Goal: Navigation & Orientation: Find specific page/section

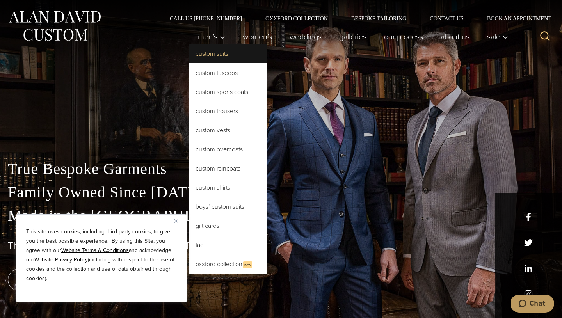
click at [216, 51] on link "Custom Suits" at bounding box center [228, 53] width 78 height 19
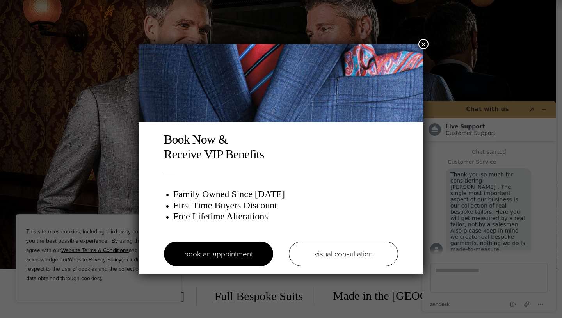
click at [422, 44] on button "×" at bounding box center [423, 44] width 10 height 10
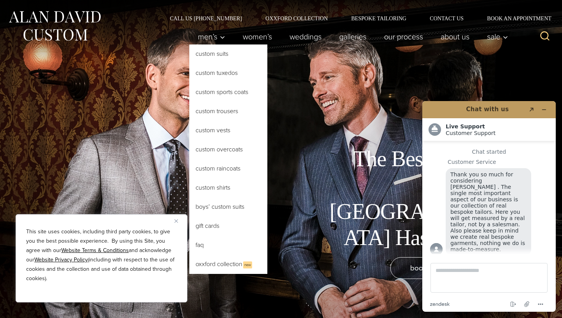
click at [218, 54] on link "Custom Suits" at bounding box center [228, 53] width 78 height 19
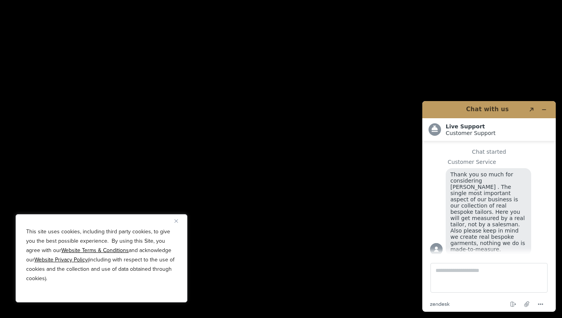
scroll to position [1413, 0]
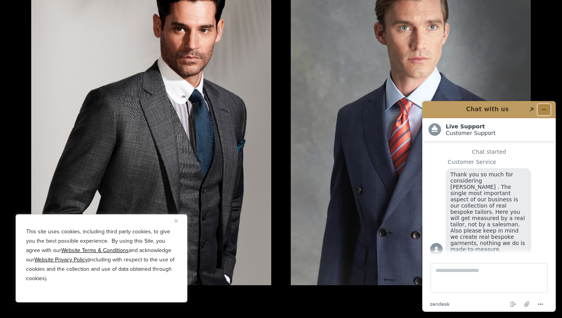
click at [546, 107] on icon "Minimize widget" at bounding box center [543, 109] width 5 height 5
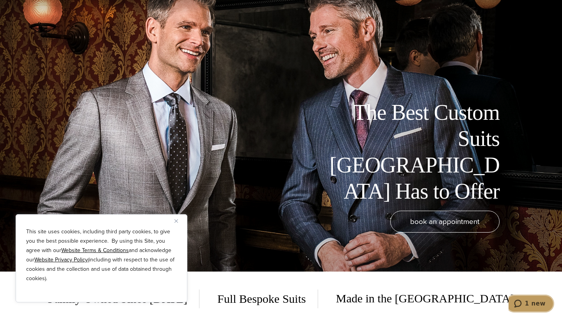
scroll to position [0, 0]
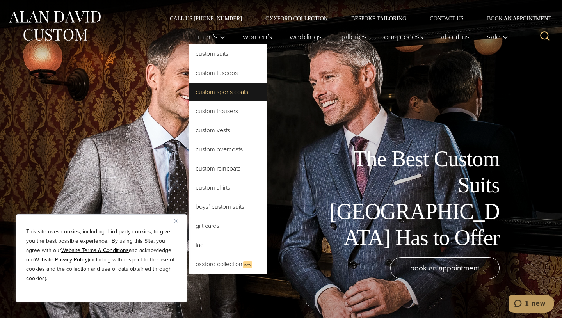
click at [232, 95] on link "Custom Sports Coats" at bounding box center [228, 92] width 78 height 19
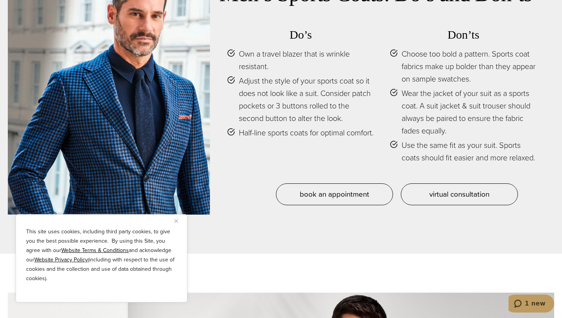
scroll to position [3499, 0]
